Goal: Task Accomplishment & Management: Manage account settings

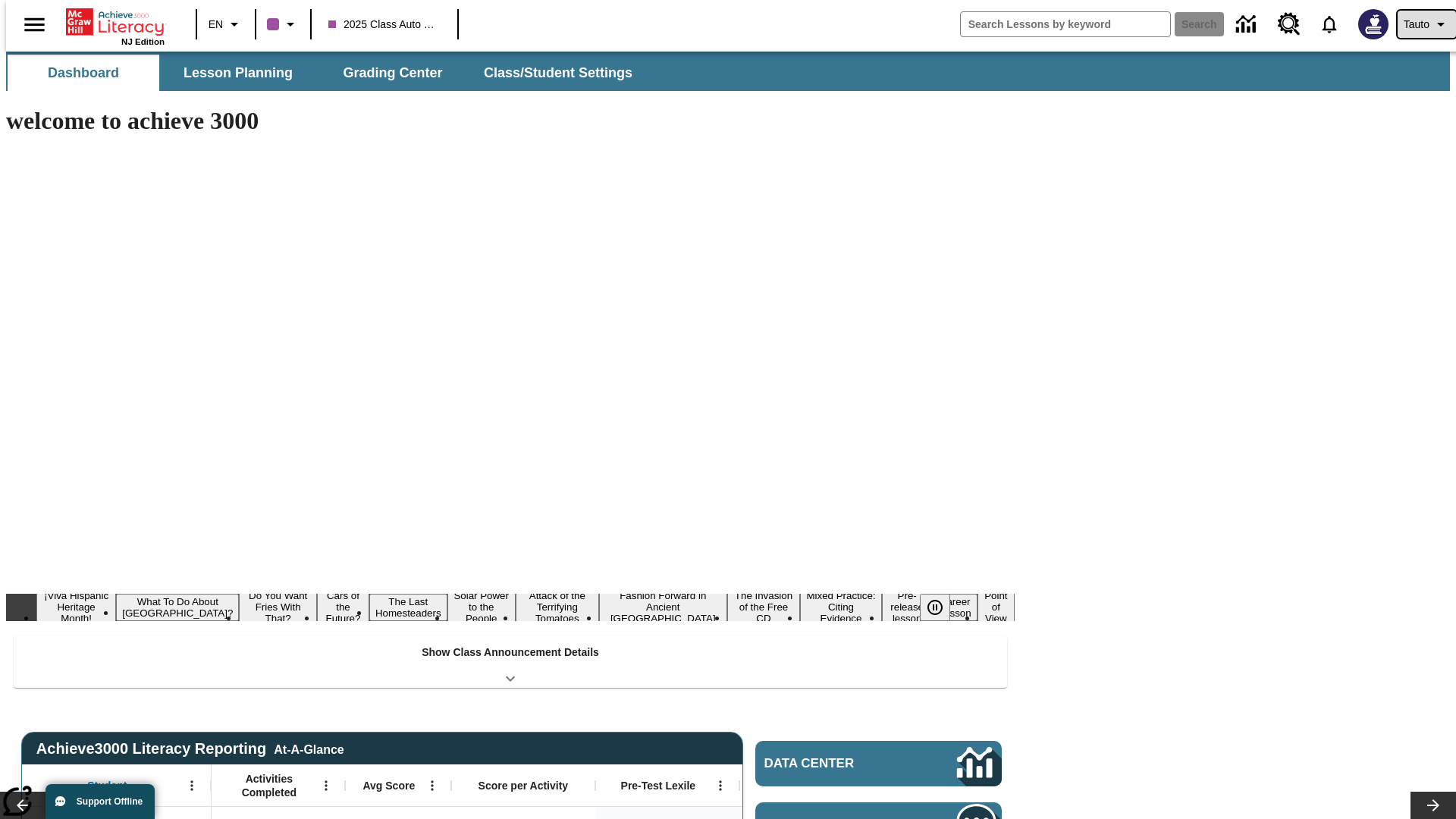
click at [1419, 24] on span "Tauto" at bounding box center [1416, 24] width 26 height 16
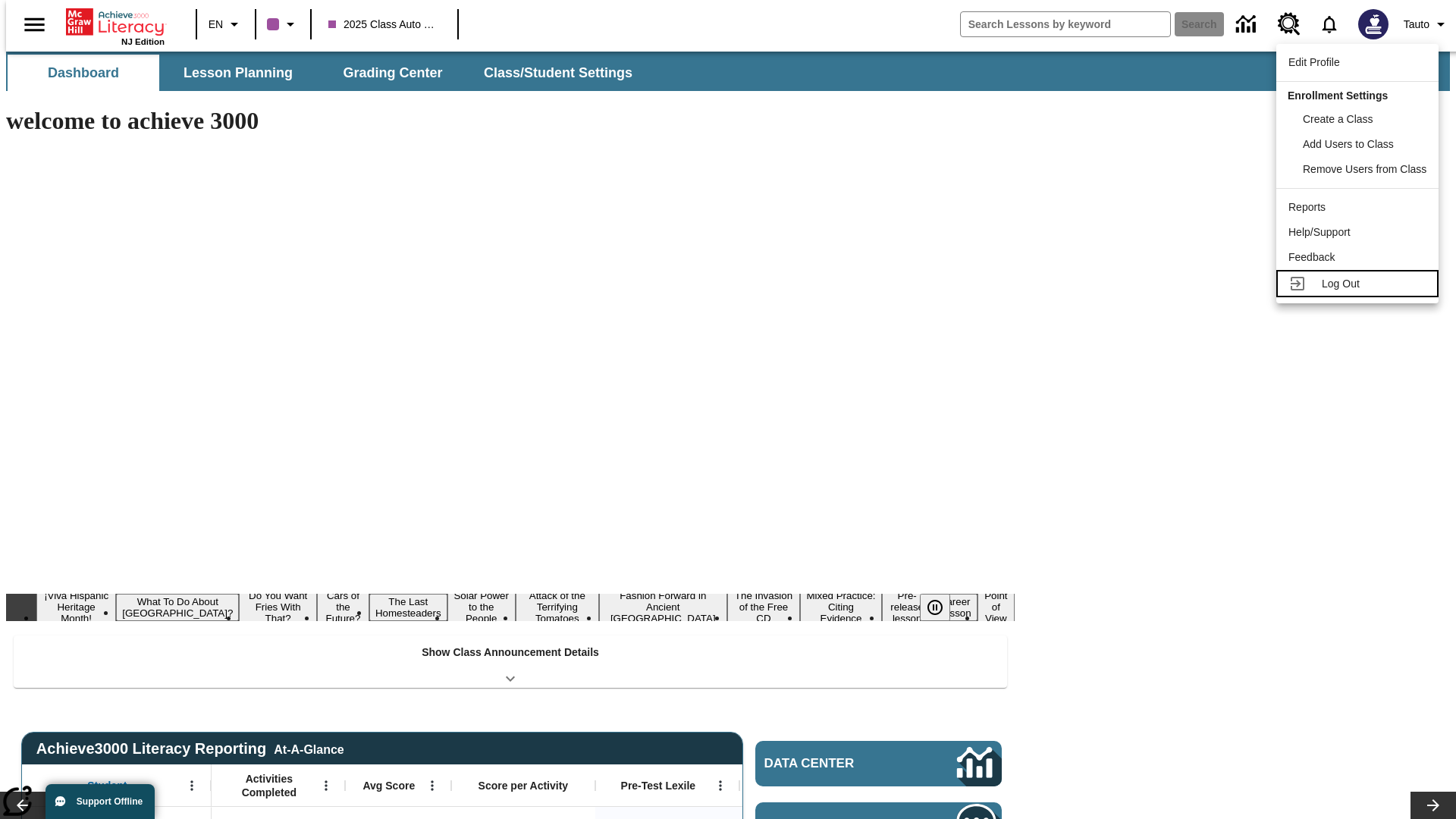
click at [1360, 284] on span "Log Out" at bounding box center [1341, 284] width 38 height 13
